Goal: Task Accomplishment & Management: Manage account settings

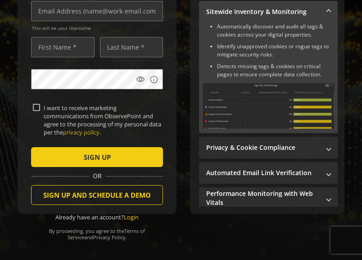
scroll to position [69, 0]
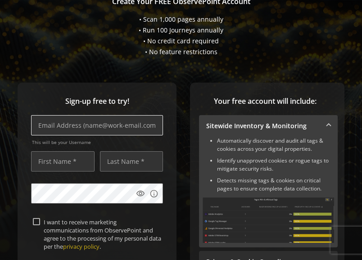
click at [104, 125] on input "text" at bounding box center [97, 125] width 132 height 20
type input "[EMAIL_ADDRESS][DOMAIN_NAME]"
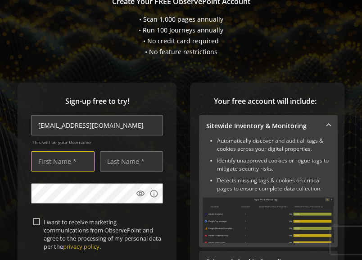
type input "shaya"
type input "shayani"
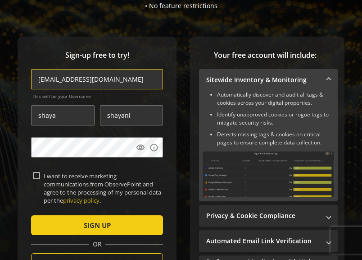
scroll to position [137, 0]
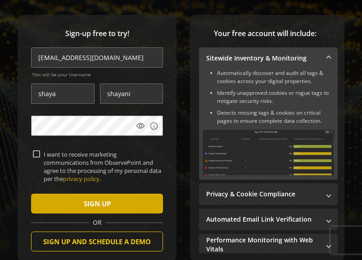
click at [100, 204] on span "SIGN UP" at bounding box center [97, 203] width 27 height 16
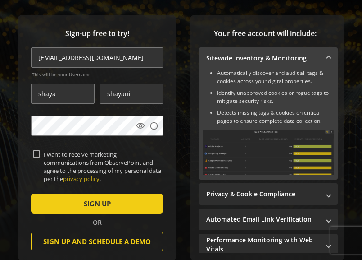
click at [113, 218] on div "OR" at bounding box center [97, 222] width 132 height 9
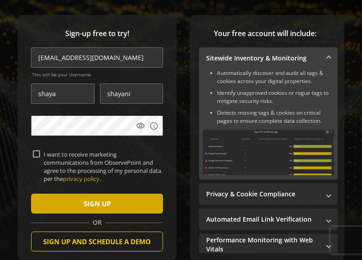
click at [114, 210] on span "submit" at bounding box center [97, 203] width 132 height 22
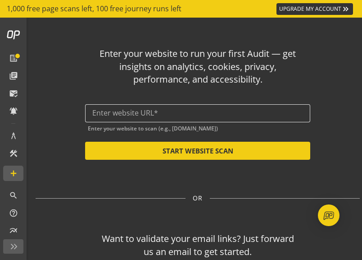
click at [185, 114] on input "text" at bounding box center [197, 113] width 211 height 9
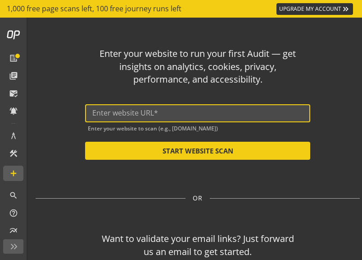
paste input "Sitechecker"
drag, startPoint x: 140, startPoint y: 113, endPoint x: 11, endPoint y: 113, distance: 128.9
click at [13, 113] on div "list_alt library_books Data Sources Audits & Journeys mark_email_read Validate …" at bounding box center [181, 139] width 362 height 242
paste input "[URL][DOMAIN_NAME]"
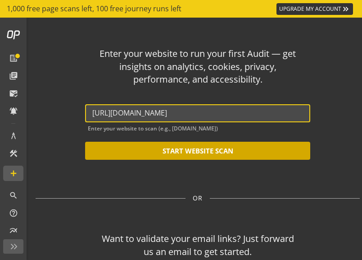
type input "[URL][DOMAIN_NAME]"
click at [173, 153] on button "START WEBSITE SCAN" at bounding box center [197, 150] width 225 height 18
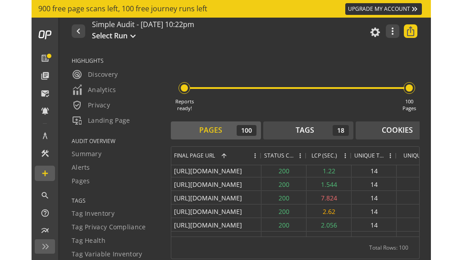
scroll to position [68, 0]
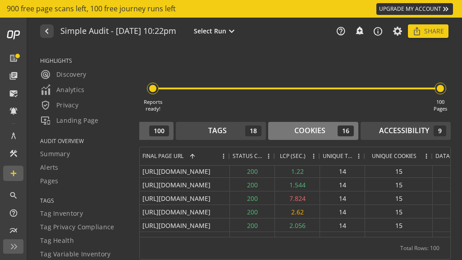
click at [323, 128] on div "Cookies" at bounding box center [309, 130] width 31 height 10
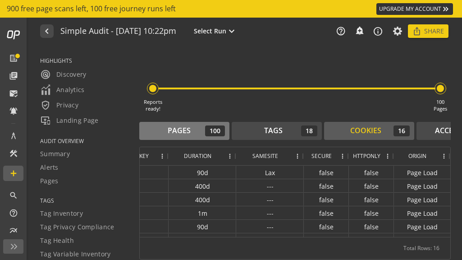
click at [187, 134] on div "Pages" at bounding box center [179, 130] width 23 height 10
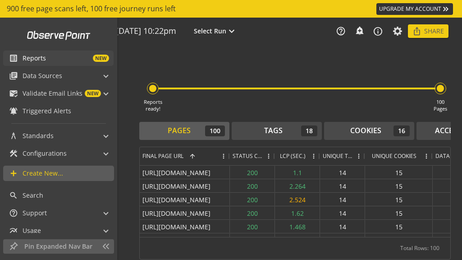
click at [50, 63] on link "list_alt Reports NEW" at bounding box center [58, 57] width 110 height 15
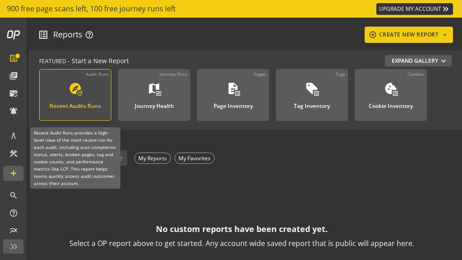
click at [89, 106] on div "Recent Audits Runs" at bounding box center [75, 103] width 51 height 12
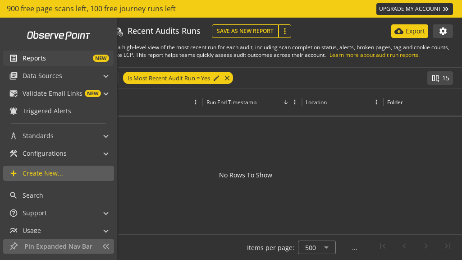
click at [16, 57] on mat-icon "list_alt" at bounding box center [13, 58] width 9 height 9
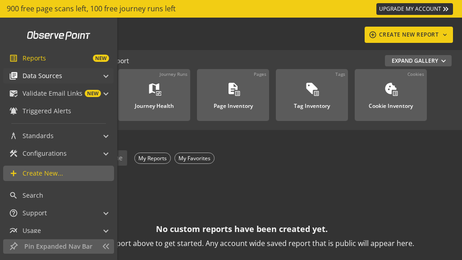
click at [48, 80] on span "Data Sources" at bounding box center [43, 75] width 40 height 9
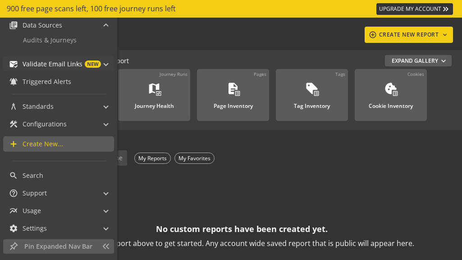
click at [48, 68] on div "mark_email_read Validate Email Links NEW" at bounding box center [55, 63] width 92 height 15
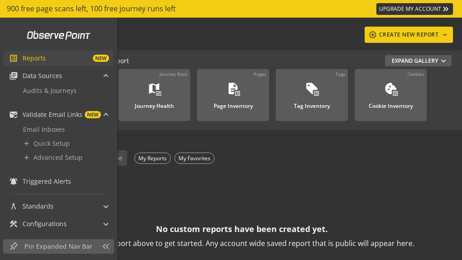
click at [72, 60] on span "NEW" at bounding box center [77, 58] width 63 height 7
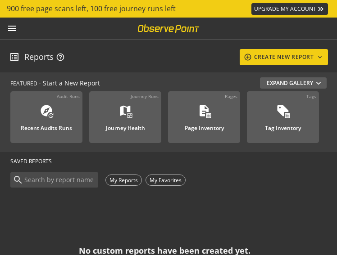
click at [18, 28] on div "menu" at bounding box center [168, 29] width 337 height 23
click at [14, 29] on mat-icon "menu" at bounding box center [12, 28] width 11 height 11
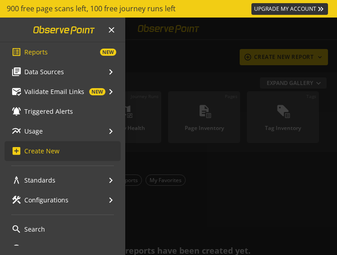
click at [99, 131] on span "Usage keyboard_arrow_right" at bounding box center [70, 131] width 92 height 11
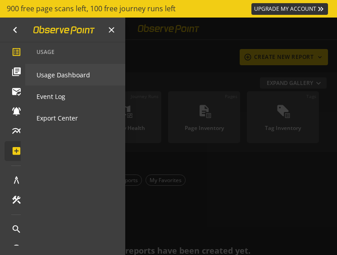
click at [72, 78] on span "Usage Dashboard" at bounding box center [63, 75] width 54 height 16
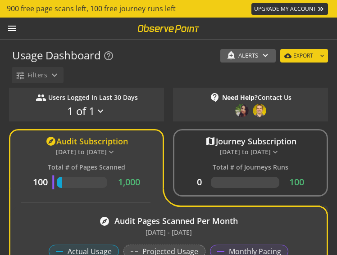
click at [12, 25] on mat-icon "menu" at bounding box center [12, 28] width 11 height 11
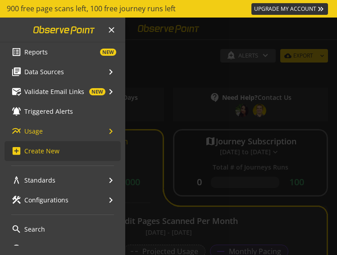
click at [59, 180] on span "Standards keyboard_arrow_right" at bounding box center [70, 180] width 92 height 11
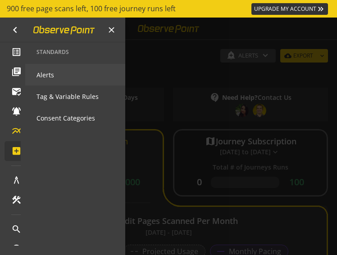
click at [45, 69] on span "Alerts" at bounding box center [45, 75] width 18 height 16
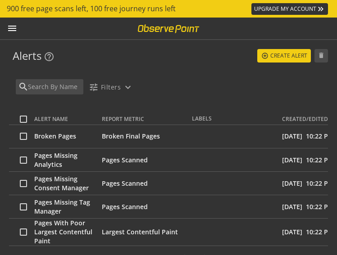
scroll to position [1, 0]
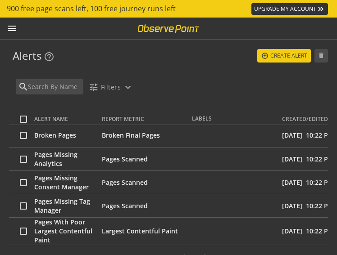
click at [112, 143] on td "Broken Final Pages" at bounding box center [147, 135] width 90 height 23
click at [112, 139] on span "Broken Final Pages" at bounding box center [131, 135] width 58 height 9
click at [71, 137] on span "Broken Pages" at bounding box center [55, 135] width 42 height 9
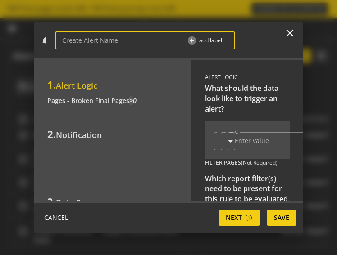
type input "Broken Pages"
type input "0"
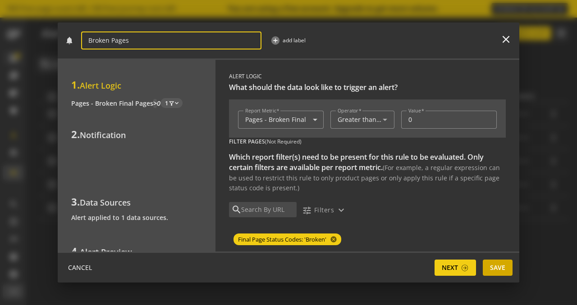
click at [362, 259] on span "Save" at bounding box center [497, 268] width 15 height 16
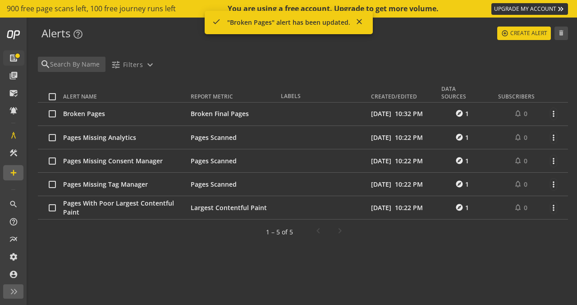
click at [94, 113] on span "Broken Pages" at bounding box center [84, 113] width 42 height 9
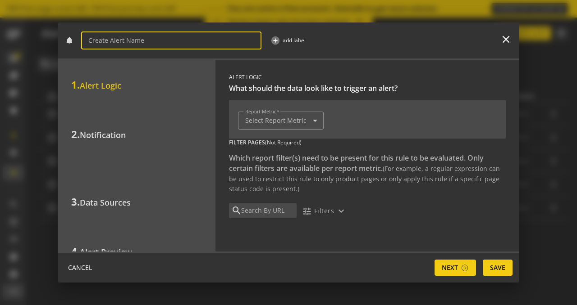
type input "Broken Pages"
type input "Pages - Broken Final Pages"
type input "0"
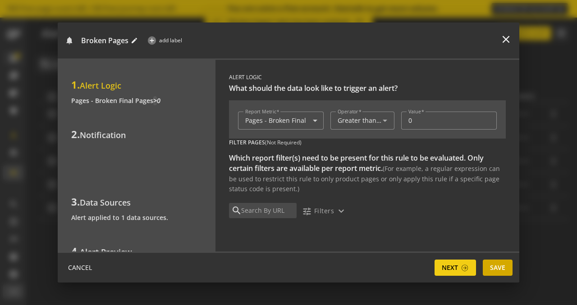
click at [362, 259] on span "Save" at bounding box center [497, 268] width 15 height 16
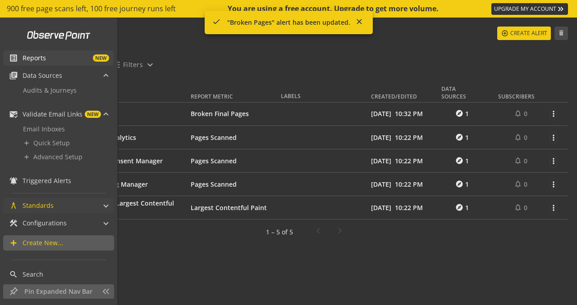
scroll to position [30, 0]
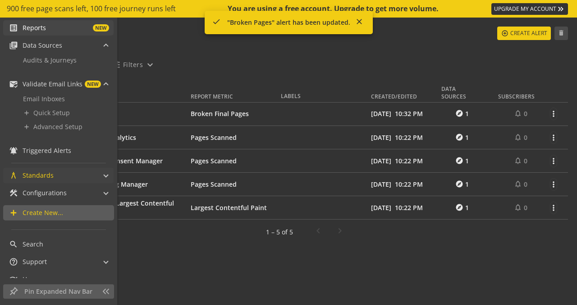
click at [103, 181] on span "architecture Standards" at bounding box center [56, 175] width 95 height 15
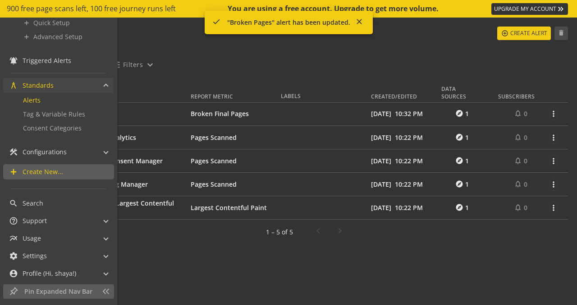
scroll to position [125, 0]
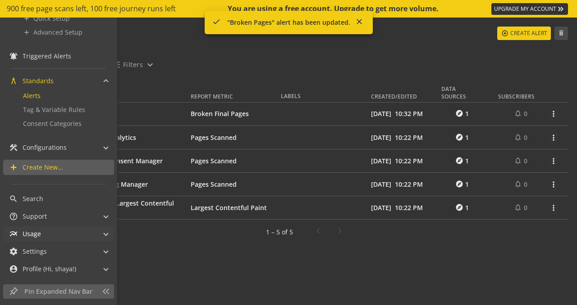
click at [71, 232] on mat-panel-title "multiline_chart Usage" at bounding box center [53, 234] width 88 height 15
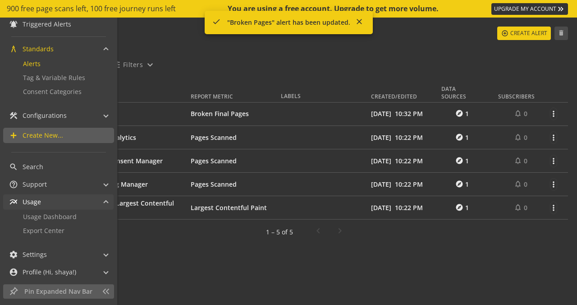
scroll to position [160, 0]
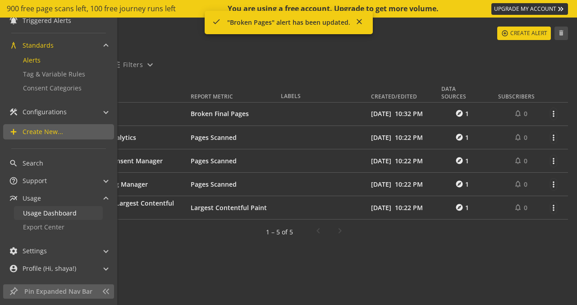
click at [63, 213] on span "Usage Dashboard" at bounding box center [50, 213] width 54 height 9
